Goal: Task Accomplishment & Management: Manage account settings

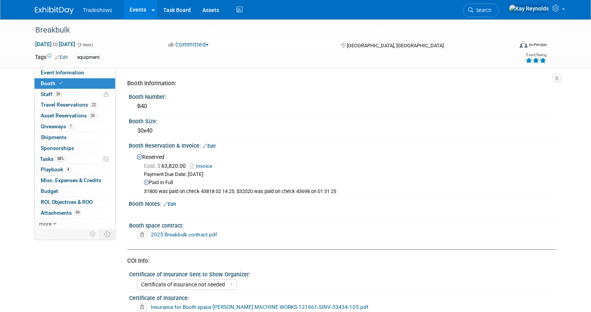
select select "Certificate of insurance not needed"
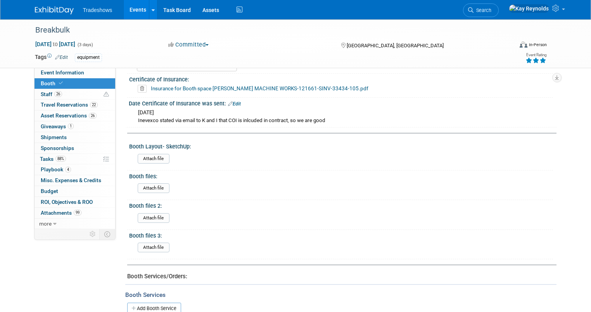
scroll to position [248, 0]
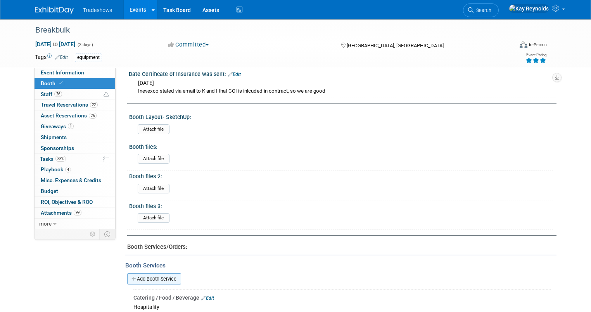
click at [140, 277] on link "Add Booth Service" at bounding box center [154, 278] width 54 height 11
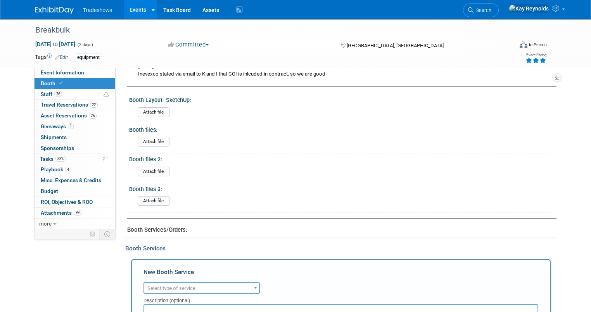
scroll to position [279, 0]
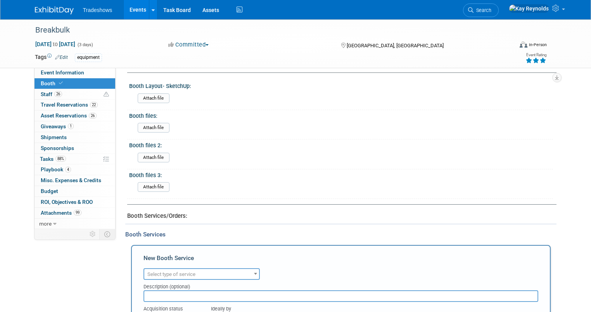
click at [148, 271] on span "Select type of service" at bounding box center [171, 274] width 48 height 6
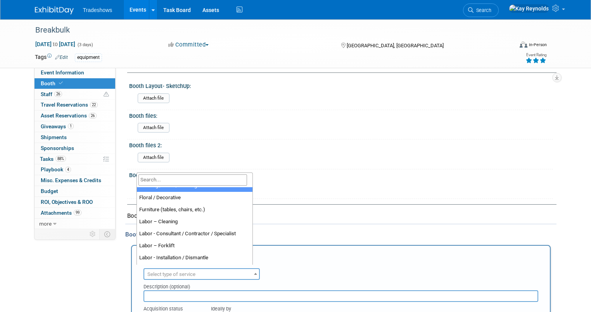
scroll to position [62, 0]
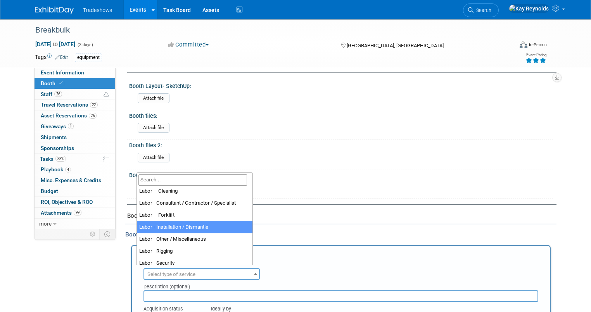
select select "11"
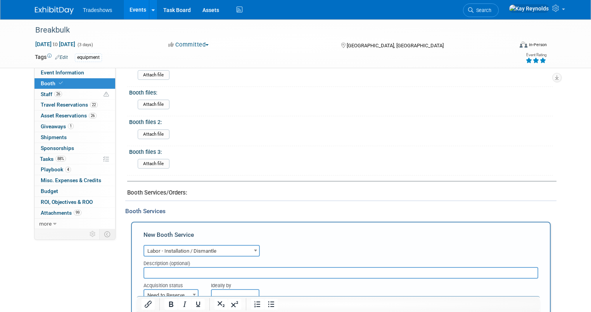
scroll to position [341, 0]
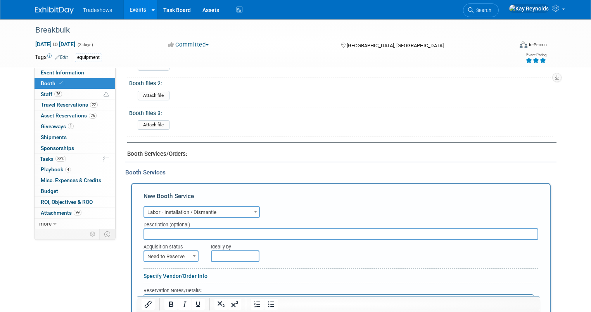
click at [148, 228] on input "text" at bounding box center [340, 234] width 395 height 12
type input "Nth Degree"
click at [166, 252] on span "Need to Reserve" at bounding box center [170, 256] width 53 height 11
select select "2"
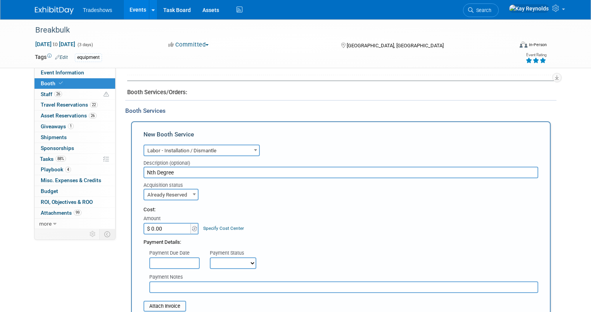
scroll to position [403, 0]
click at [159, 229] on input "$ 0.00" at bounding box center [167, 228] width 48 height 12
type input "$ 11,772.00"
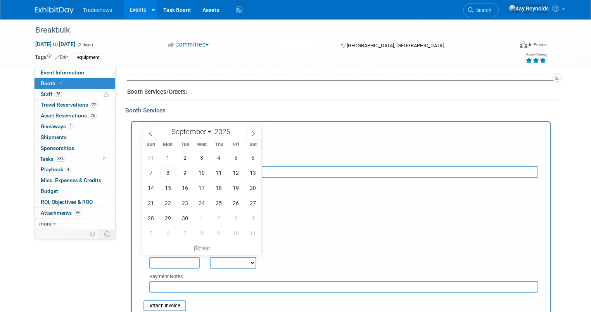
click at [156, 259] on input "text" at bounding box center [174, 263] width 50 height 12
click at [171, 172] on span "8" at bounding box center [167, 172] width 15 height 15
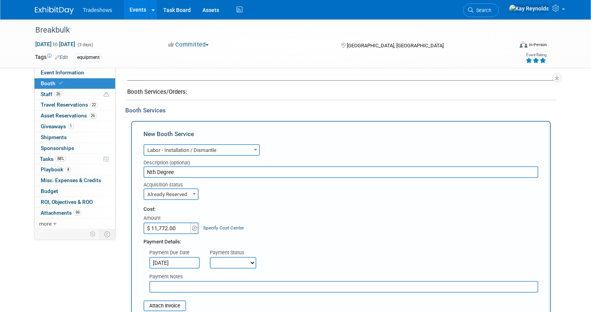
click at [170, 257] on input "[DATE]" at bounding box center [174, 263] width 50 height 12
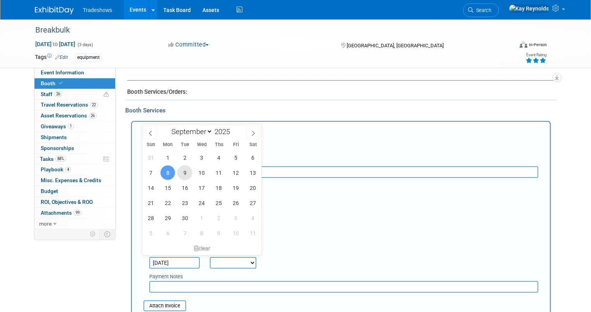
click at [188, 171] on span "9" at bounding box center [184, 172] width 15 height 15
type input "[DATE]"
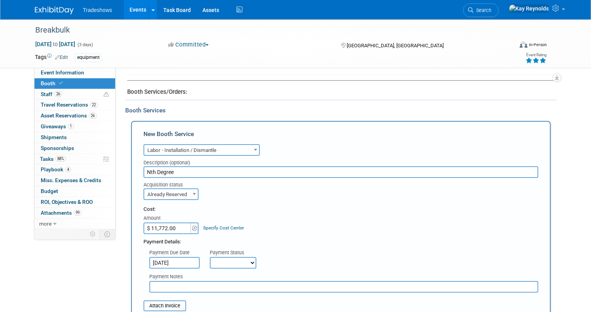
click at [213, 260] on select "Not Paid Yet Partially Paid Paid in Full" at bounding box center [233, 263] width 47 height 12
select select "3"
click at [210, 257] on select "Not Paid Yet Partially Paid Paid in Full" at bounding box center [233, 263] width 47 height 12
click at [156, 282] on input "text" at bounding box center [343, 287] width 389 height 12
type input "Have requested [PERSON_NAME] to pay by [PERSON_NAME]."
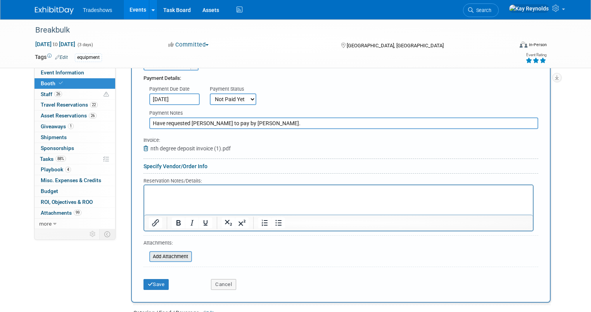
scroll to position [620, 0]
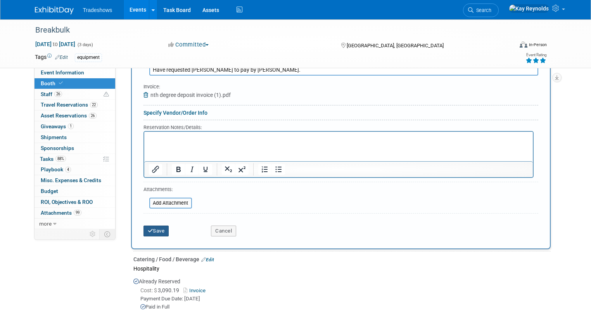
click at [148, 228] on icon "submit" at bounding box center [150, 230] width 5 height 5
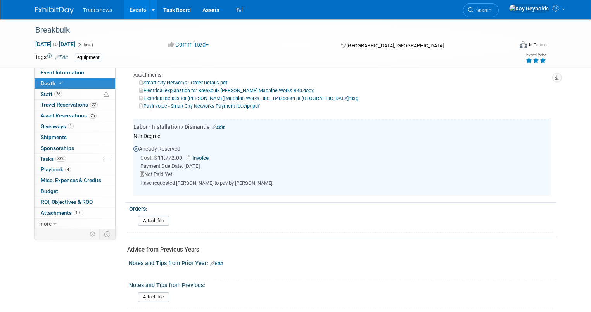
scroll to position [1109, 0]
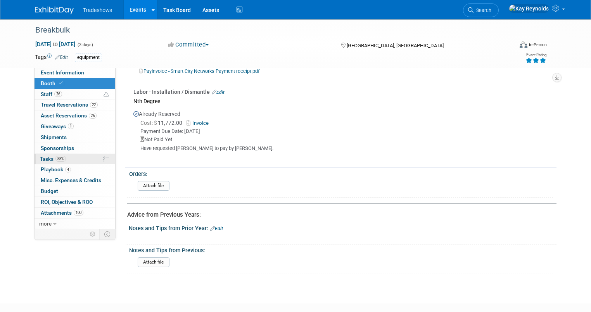
click at [68, 157] on link "88% Tasks 88%" at bounding box center [74, 159] width 81 height 10
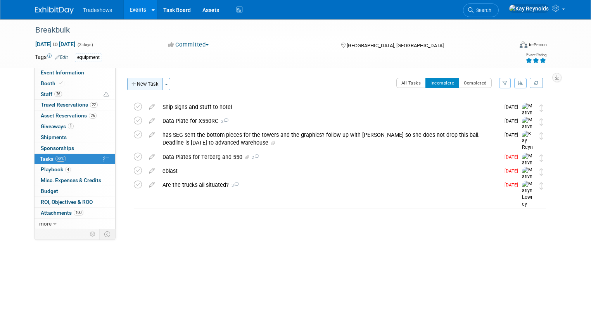
click at [130, 84] on button "New Task" at bounding box center [145, 84] width 36 height 12
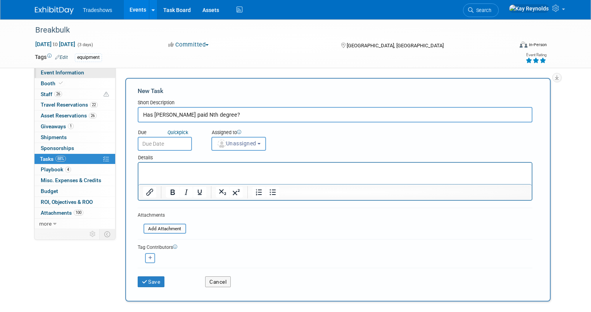
type input "Has [PERSON_NAME] paid Nth degree?"
click at [146, 143] on input "text" at bounding box center [165, 144] width 54 height 14
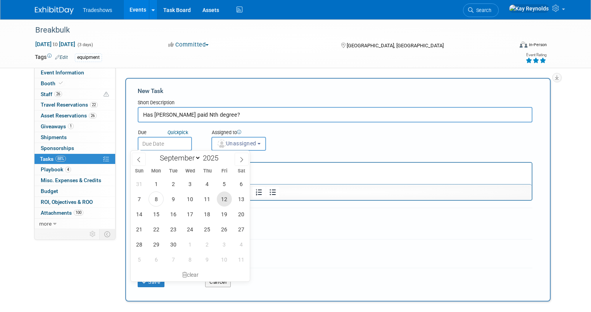
click at [226, 199] on span "12" at bounding box center [224, 198] width 15 height 15
type input "[DATE]"
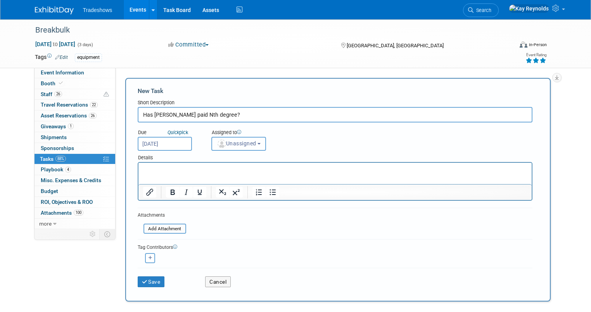
click at [228, 142] on span "Unassigned" at bounding box center [237, 143] width 40 height 6
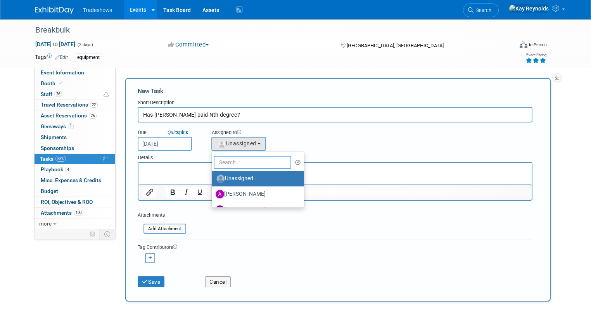
click at [219, 164] on input "text" at bounding box center [253, 162] width 78 height 13
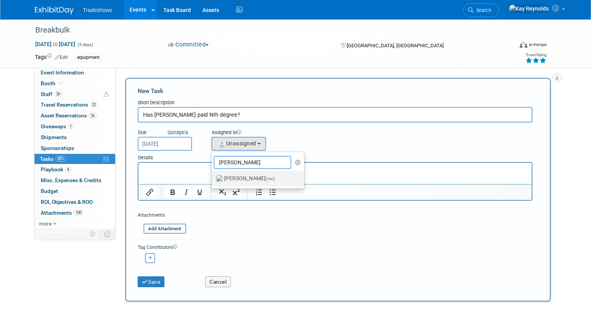
type input "[PERSON_NAME]"
click at [220, 176] on label "[PERSON_NAME] (me)" at bounding box center [256, 178] width 81 height 12
click at [213, 176] on input "[PERSON_NAME] (me)" at bounding box center [210, 177] width 5 height 5
select select "5e9256d4-eeb1-4d7e-ac69-1857632dd0f4"
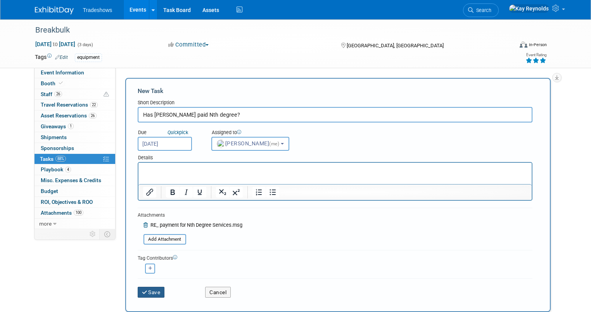
click at [142, 289] on button "Save" at bounding box center [151, 292] width 27 height 11
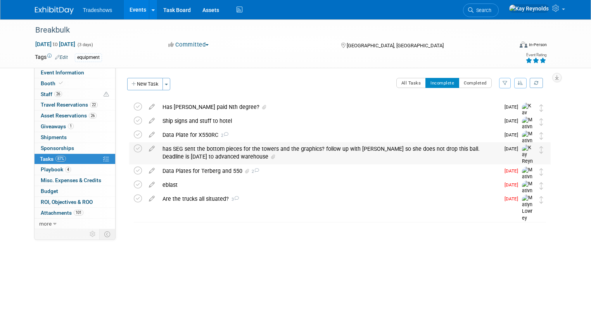
click at [166, 149] on div "has SEG sent the bottom pieces for the towers and the graphics? follow up with …" at bounding box center [329, 152] width 341 height 21
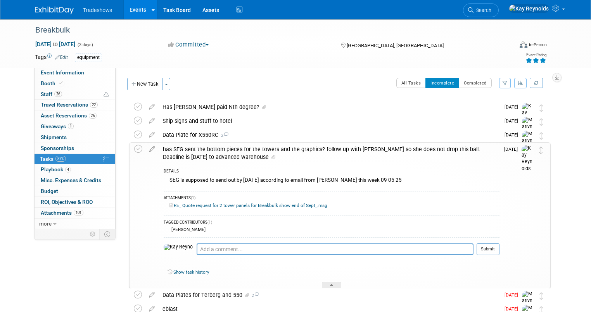
click at [166, 149] on div "has SEG sent the bottom pieces for the towers and the graphics? follow up with …" at bounding box center [329, 153] width 340 height 21
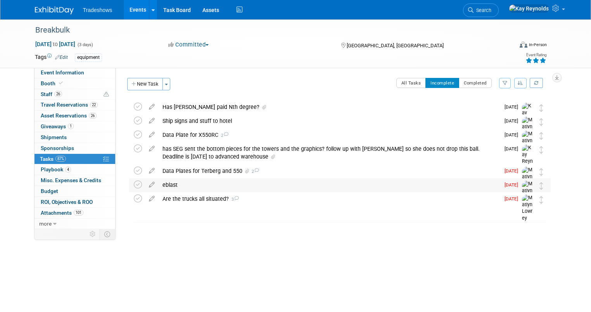
click at [159, 185] on div "eblast" at bounding box center [329, 184] width 341 height 13
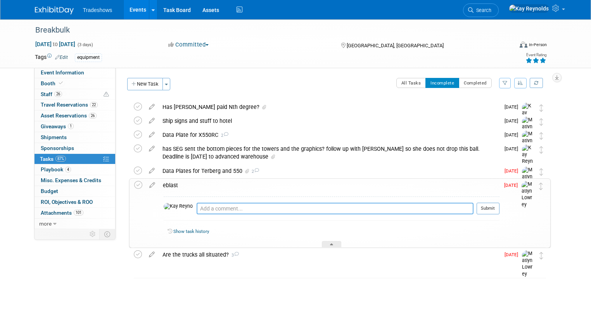
click at [197, 207] on textarea at bounding box center [335, 209] width 277 height 12
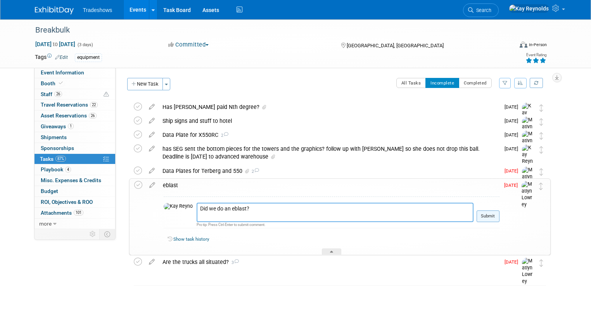
type textarea "Did we do an eblast?"
click at [487, 217] on button "Submit" at bounding box center [487, 216] width 23 height 12
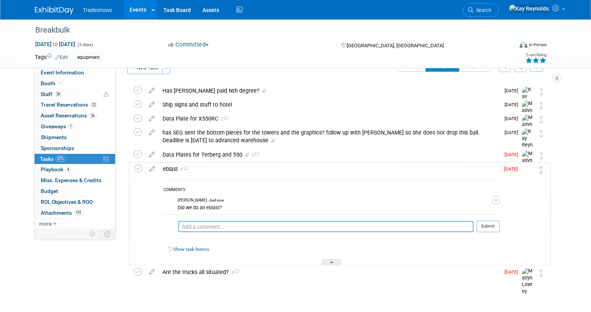
scroll to position [31, 0]
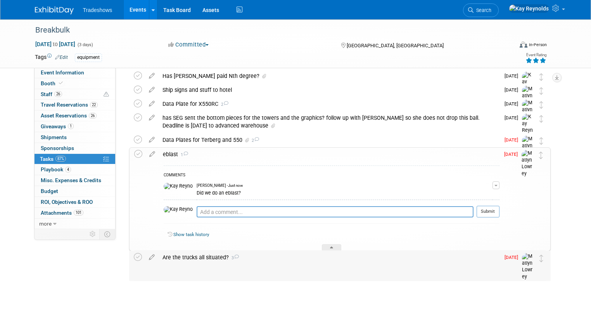
click at [163, 259] on div "Are the trucks all situated? 3" at bounding box center [329, 257] width 341 height 13
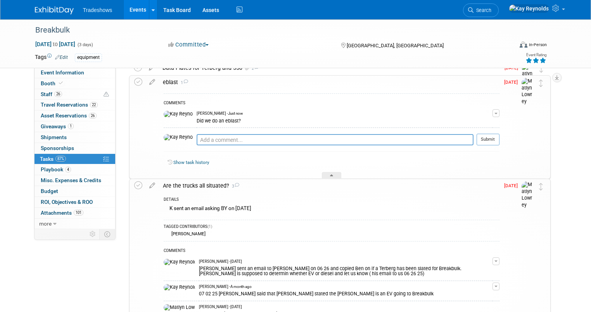
scroll to position [93, 0]
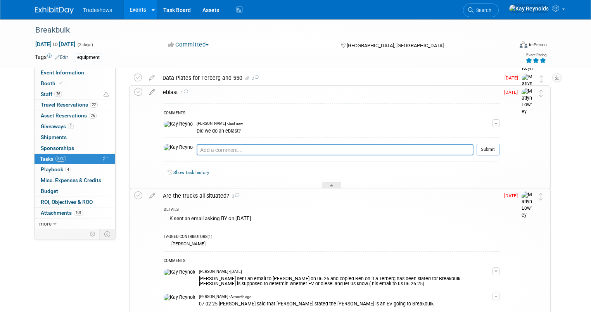
click at [45, 250] on div "Event Information Event Info Booth Booth 26 Staff 26 Staff 22 Travel Reservatio…" at bounding box center [295, 169] width 533 height 487
click at [491, 9] on span "Search" at bounding box center [482, 10] width 18 height 6
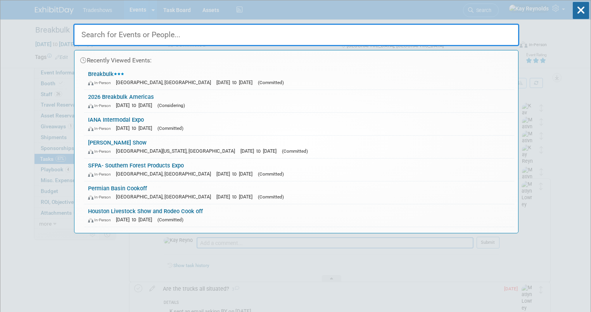
click at [103, 31] on input "text" at bounding box center [296, 35] width 446 height 22
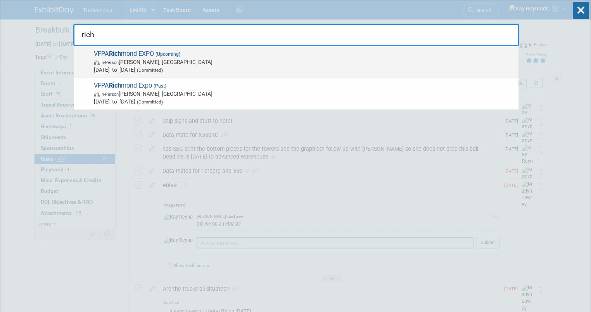
type input "rich"
click at [108, 67] on span "[DATE] to [DATE] (Committed)" at bounding box center [304, 70] width 421 height 8
